Goal: Task Accomplishment & Management: Manage account settings

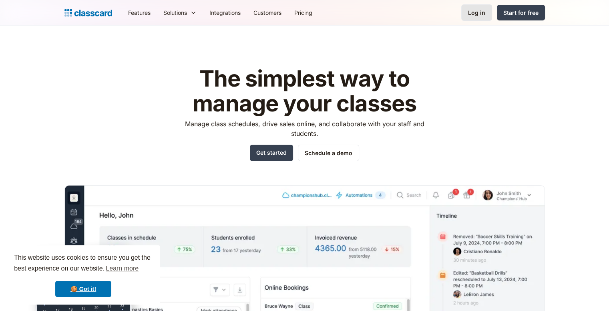
click at [482, 13] on div "Log in" at bounding box center [476, 12] width 17 height 8
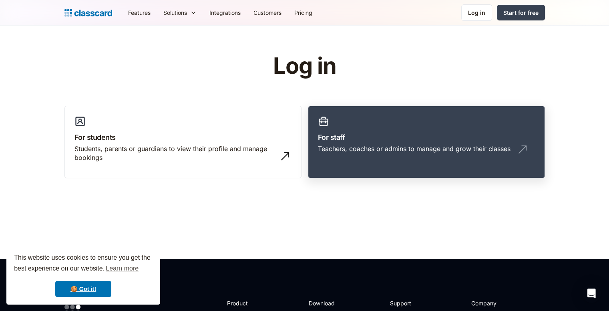
click at [359, 129] on link "For staff Teachers, coaches or admins to manage and grow their classes" at bounding box center [426, 142] width 237 height 73
